Goal: Information Seeking & Learning: Learn about a topic

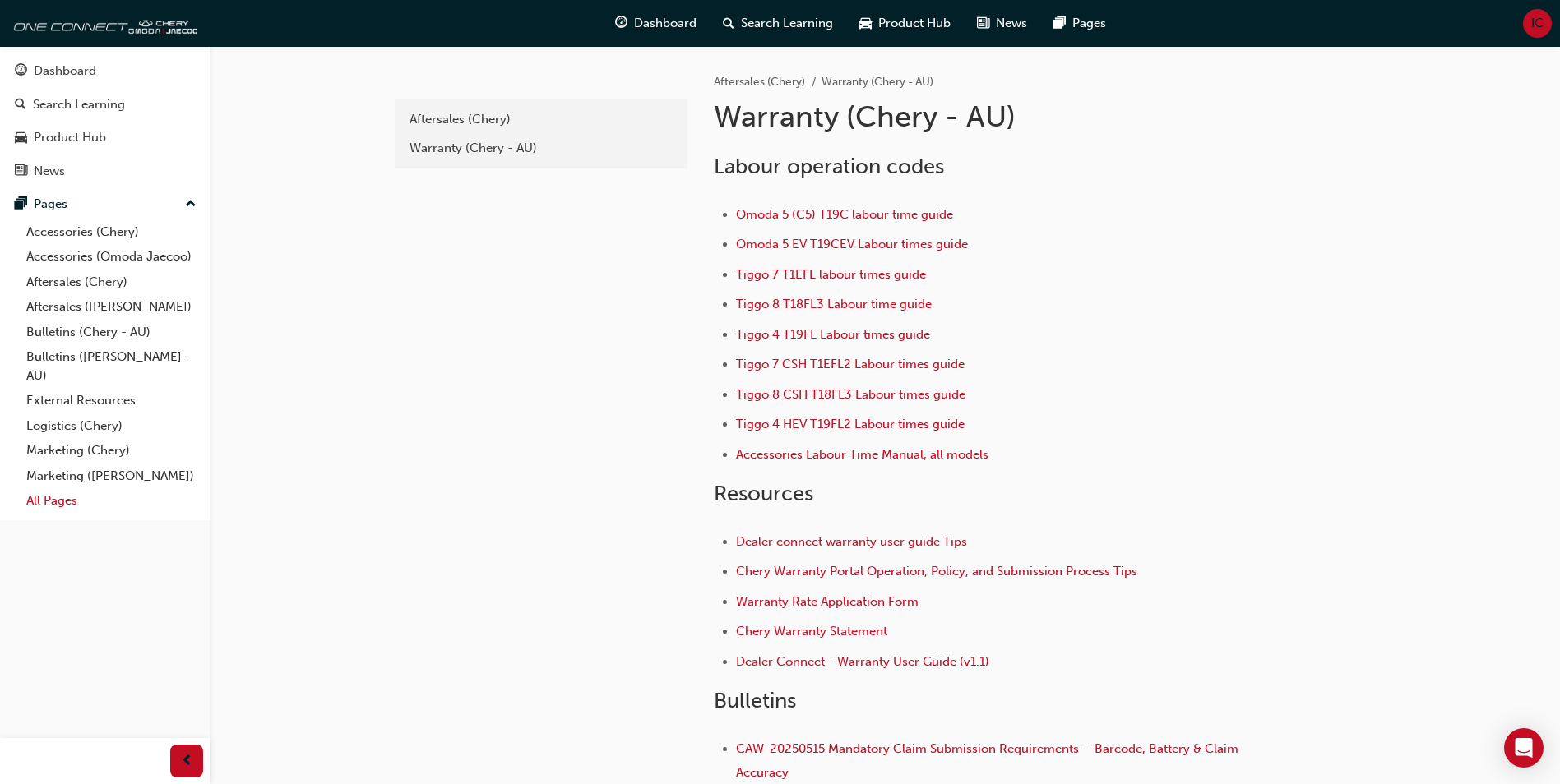
click at [74, 508] on link "All Pages" at bounding box center [112, 501] width 184 height 26
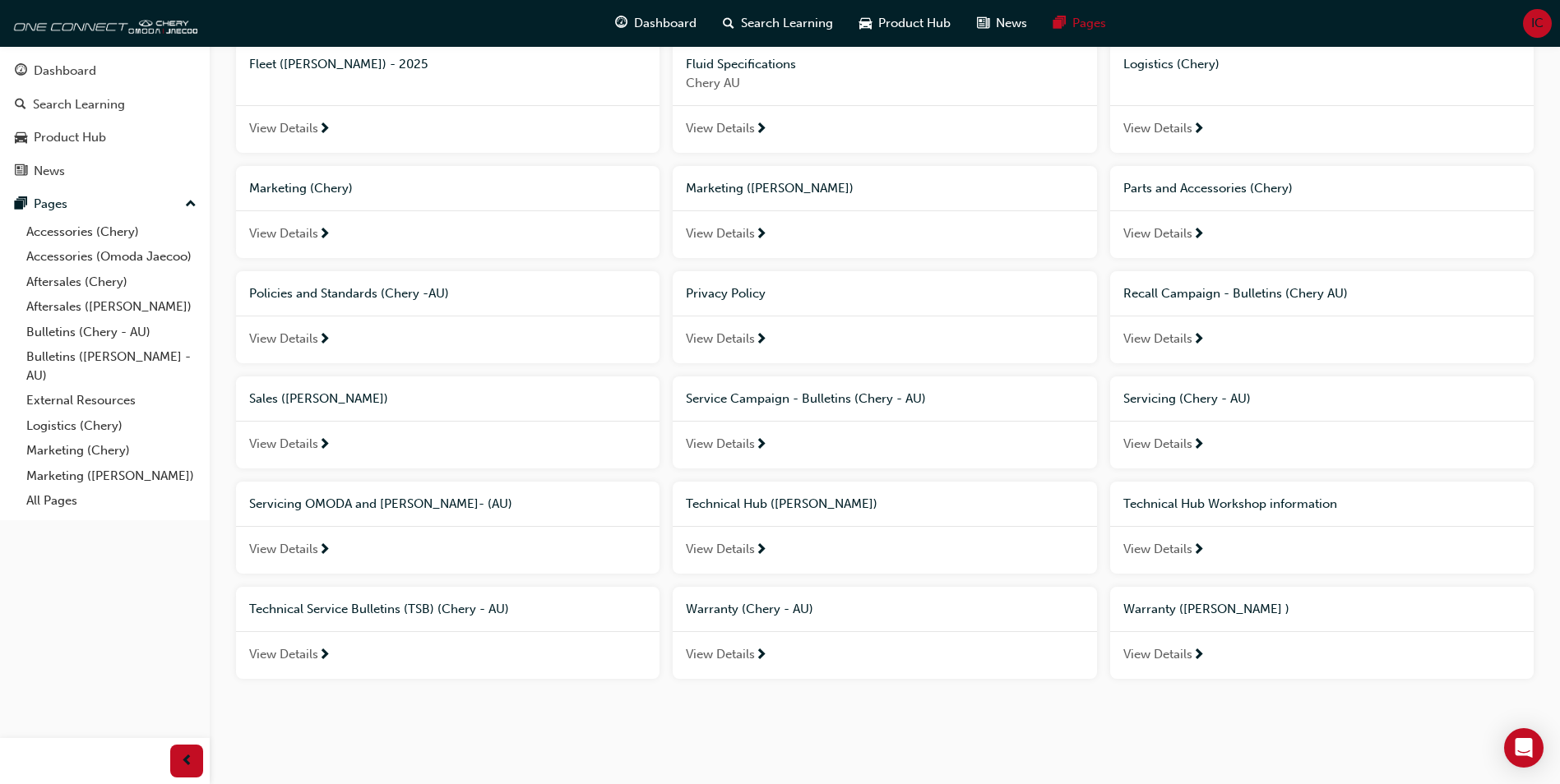
scroll to position [476, 0]
click at [309, 539] on span "View Details" at bounding box center [283, 548] width 69 height 19
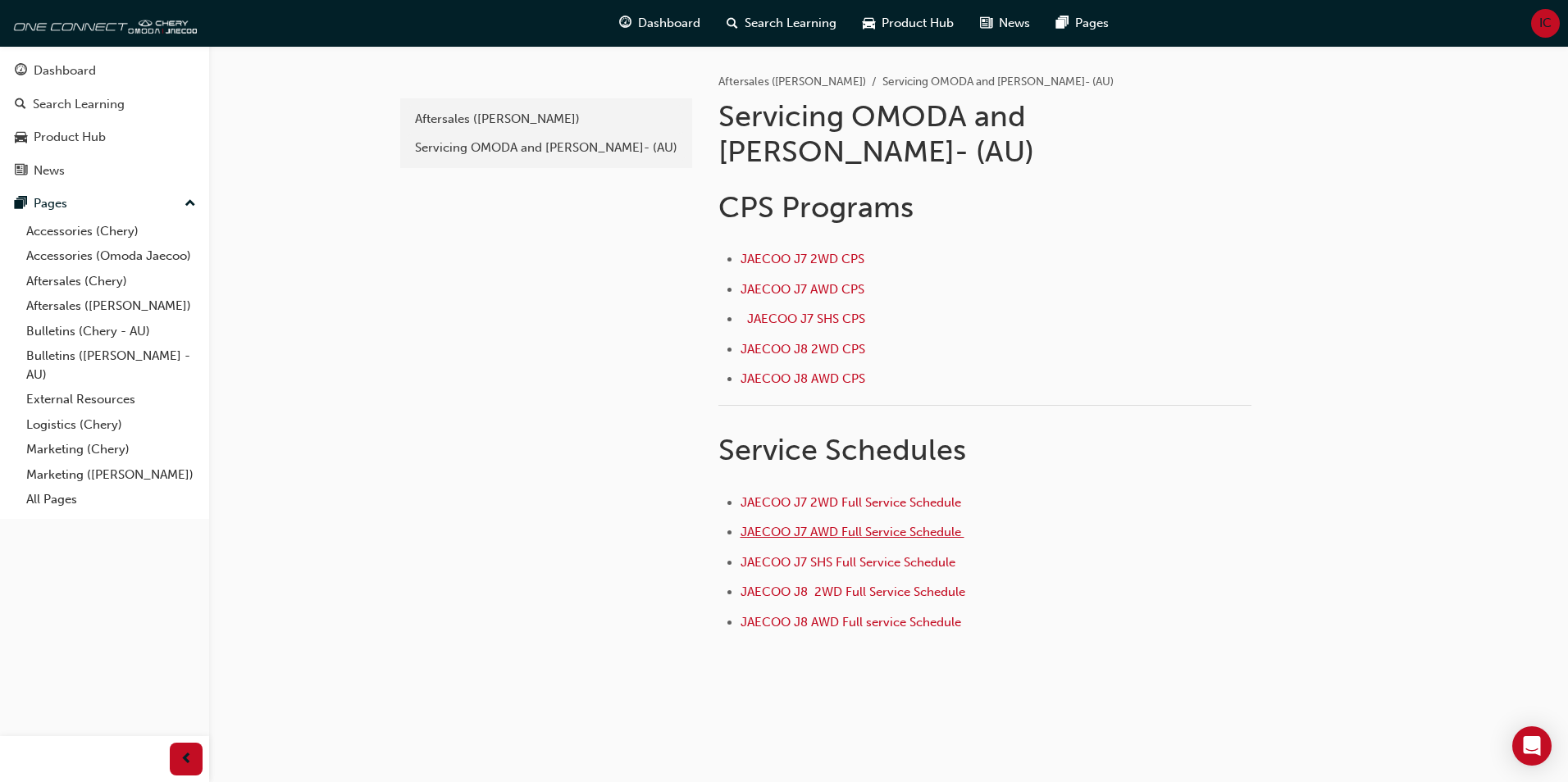
click at [896, 525] on span "JAECOO J7 AWD Full Service Schedule ﻿" at bounding box center [852, 532] width 224 height 15
click at [896, 615] on span "JAECOO J8 AWD Full service Schedule" at bounding box center [851, 622] width 221 height 15
